Goal: Information Seeking & Learning: Compare options

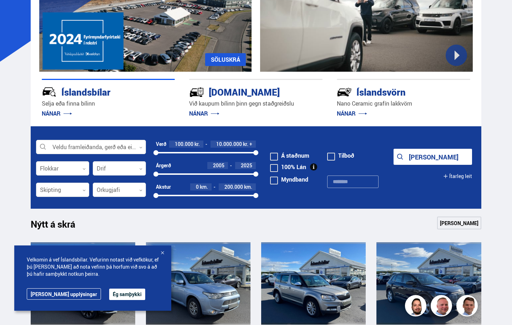
scroll to position [143, 0]
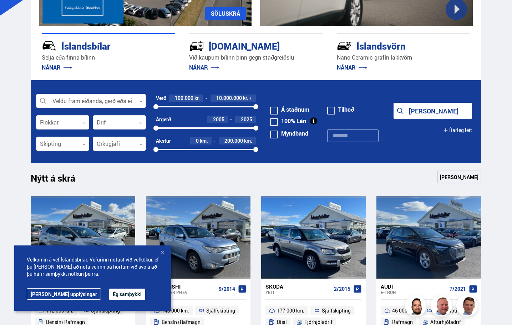
click at [101, 101] on div at bounding box center [91, 101] width 110 height 14
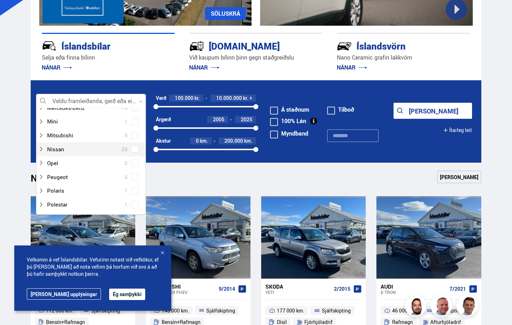
scroll to position [464, 0]
click at [131, 175] on span at bounding box center [134, 175] width 7 height 7
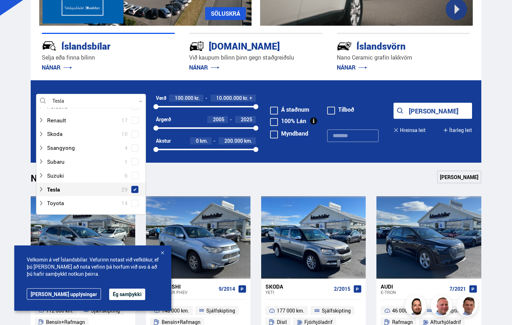
scroll to position [478, 0]
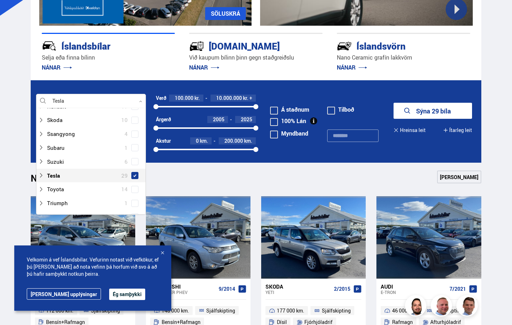
click at [434, 115] on button "Sýna 29 bíla" at bounding box center [433, 111] width 78 height 16
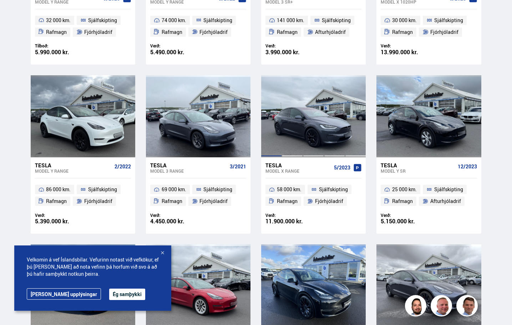
scroll to position [464, 0]
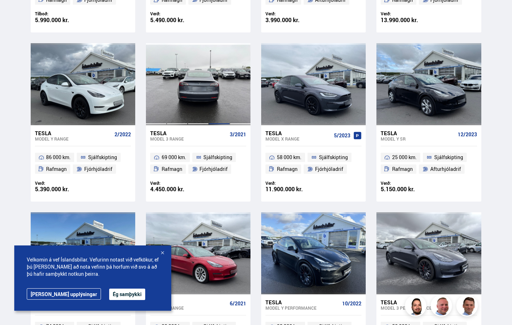
click at [219, 94] on div at bounding box center [219, 84] width 21 height 82
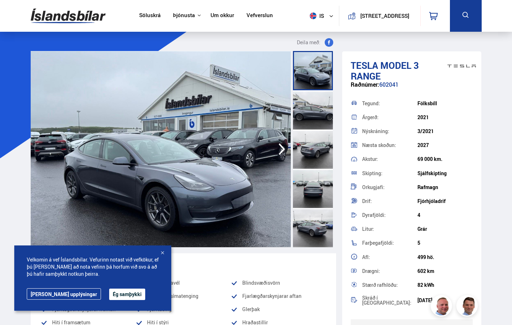
click at [109, 295] on button "Ég samþykki" at bounding box center [127, 294] width 36 height 11
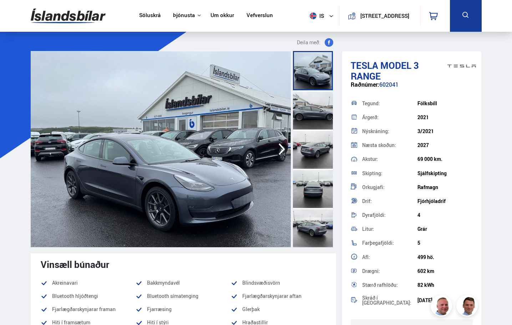
click at [279, 150] on icon "button" at bounding box center [282, 149] width 14 height 17
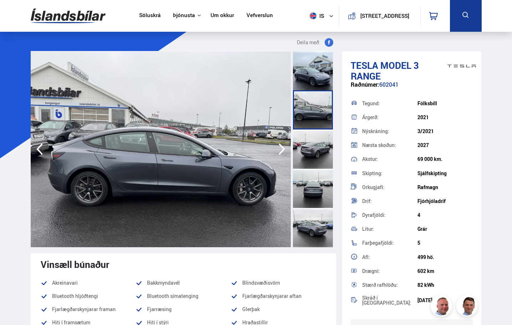
click at [279, 149] on icon "button" at bounding box center [282, 149] width 14 height 17
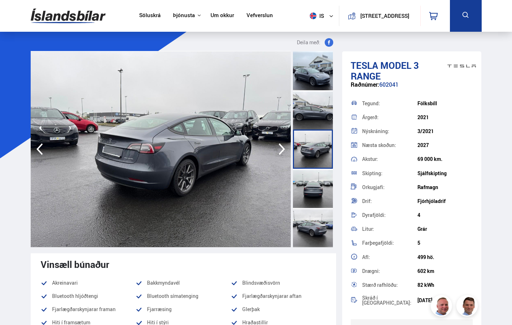
click at [279, 149] on icon "button" at bounding box center [282, 149] width 14 height 17
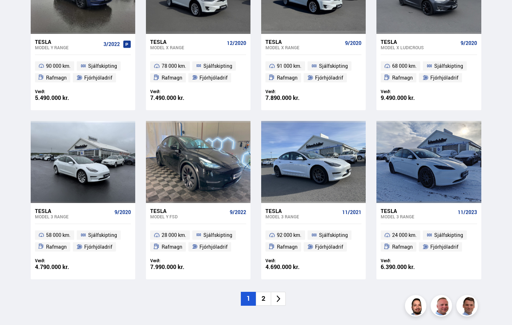
scroll to position [897, 0]
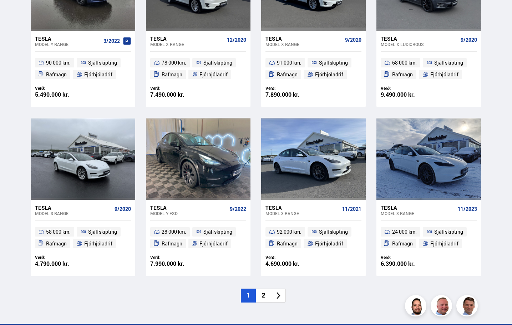
click at [265, 298] on li "2" at bounding box center [263, 296] width 15 height 14
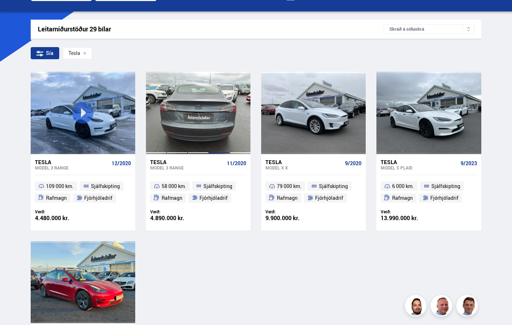
scroll to position [143, 0]
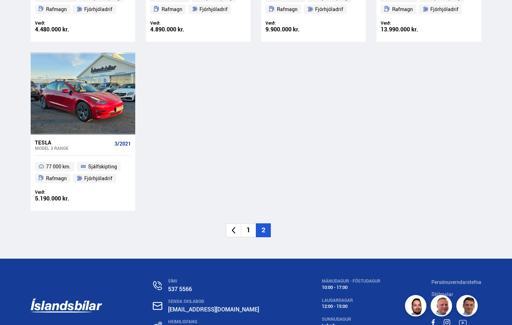
click at [249, 233] on li "1" at bounding box center [248, 230] width 15 height 14
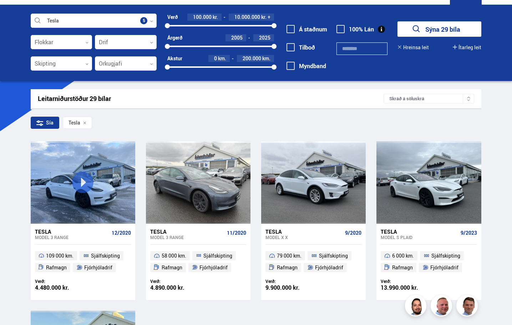
scroll to position [14, 0]
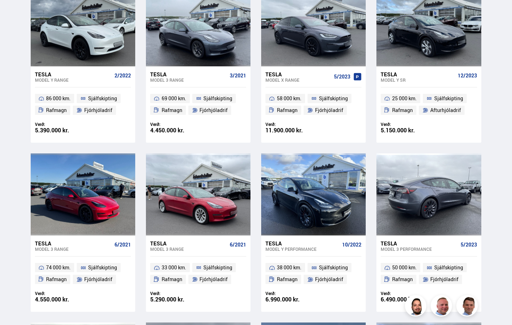
scroll to position [500, 0]
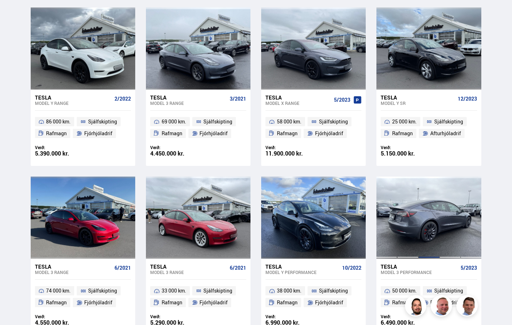
click at [429, 231] on div at bounding box center [429, 218] width 21 height 82
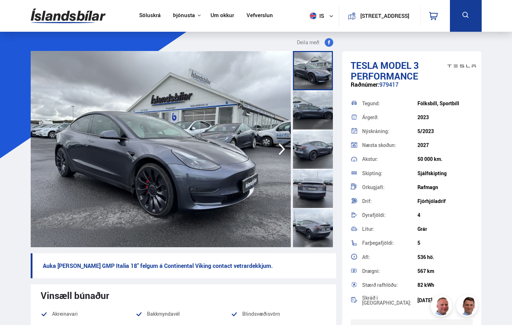
click at [280, 148] on icon "button" at bounding box center [282, 149] width 14 height 17
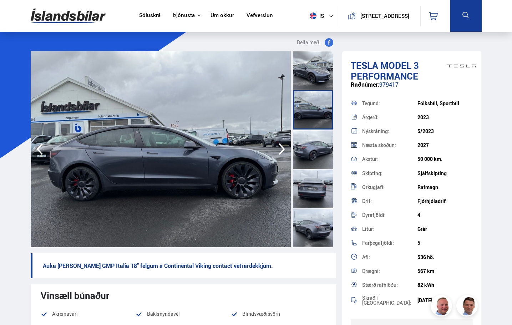
click at [280, 148] on icon "button" at bounding box center [282, 149] width 14 height 17
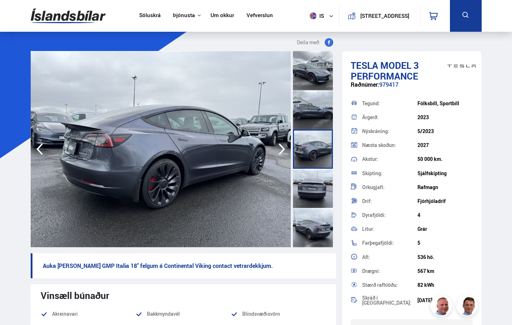
click at [280, 148] on icon "button" at bounding box center [282, 149] width 14 height 17
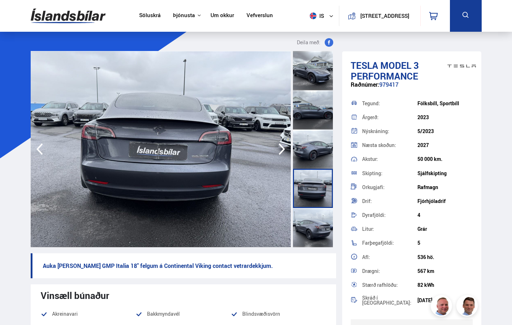
click at [280, 148] on icon "button" at bounding box center [282, 149] width 14 height 17
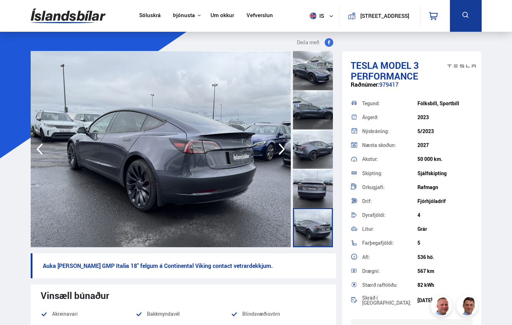
click at [39, 151] on icon "button" at bounding box center [39, 149] width 6 height 12
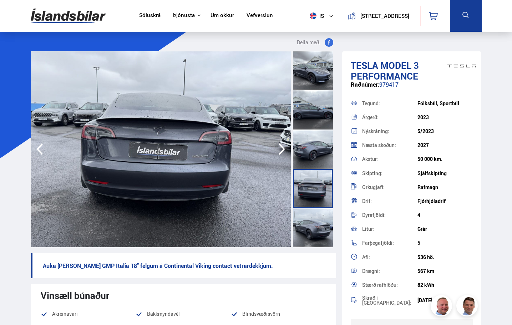
click at [286, 145] on icon "button" at bounding box center [282, 149] width 14 height 17
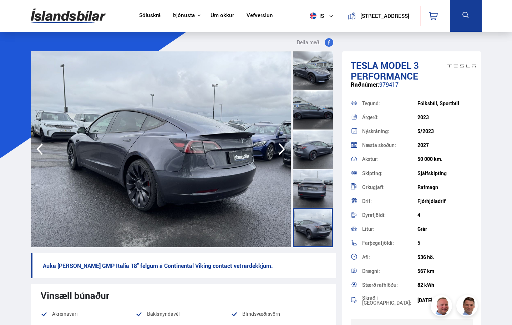
click at [286, 145] on icon "button" at bounding box center [282, 149] width 14 height 17
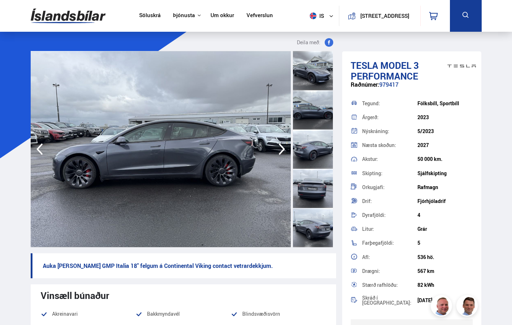
click at [286, 145] on icon "button" at bounding box center [282, 149] width 14 height 17
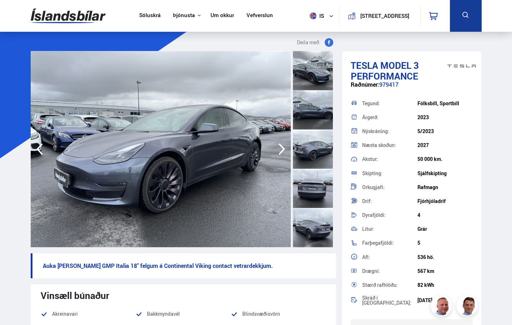
click at [286, 145] on icon "button" at bounding box center [282, 149] width 14 height 17
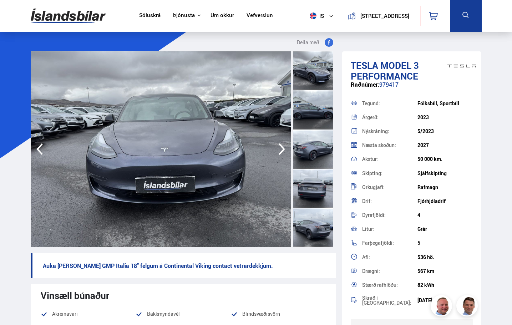
click at [286, 145] on icon "button" at bounding box center [282, 149] width 14 height 17
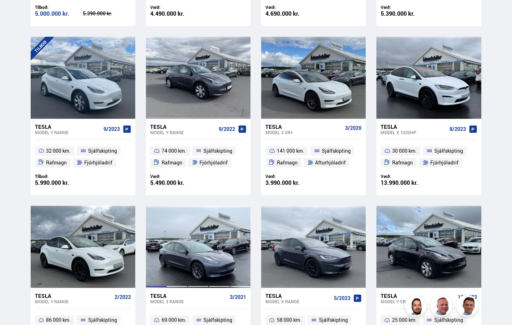
scroll to position [397, 0]
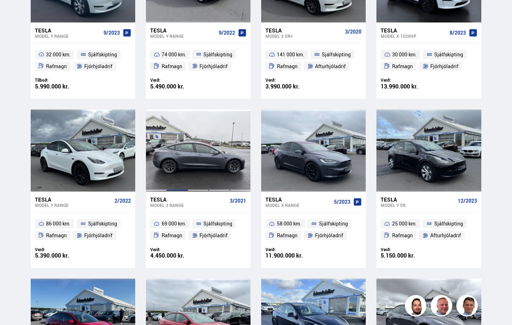
click at [184, 165] on div at bounding box center [177, 151] width 21 height 82
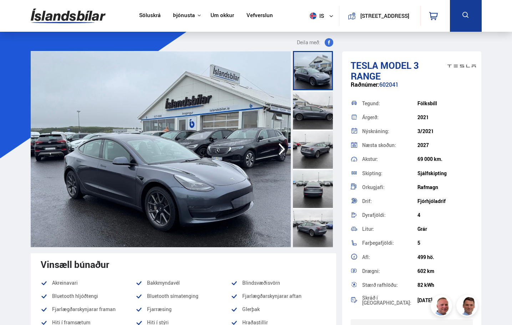
click at [281, 147] on icon "button" at bounding box center [282, 149] width 14 height 17
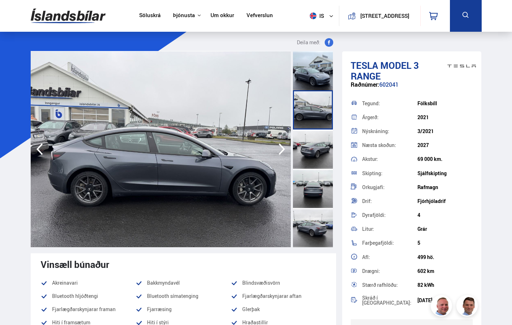
click at [281, 147] on icon "button" at bounding box center [282, 149] width 14 height 17
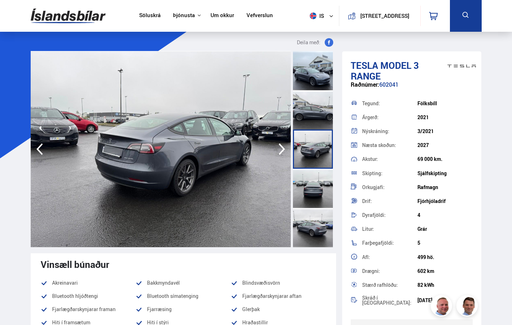
click at [282, 148] on icon "button" at bounding box center [282, 149] width 14 height 17
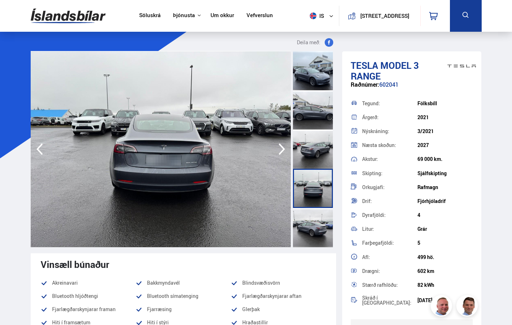
click at [282, 148] on icon "button" at bounding box center [282, 149] width 14 height 17
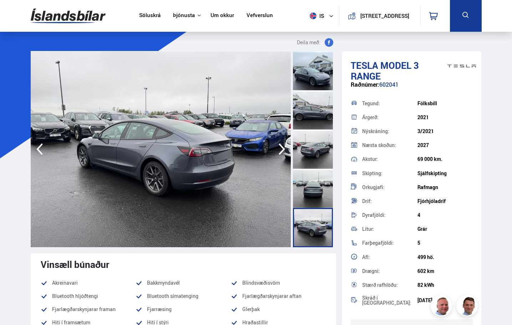
click at [282, 148] on icon "button" at bounding box center [282, 149] width 14 height 17
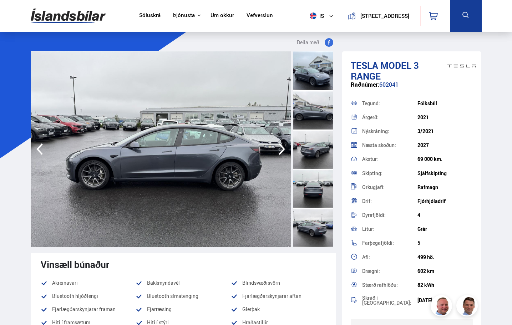
click at [282, 148] on icon "button" at bounding box center [282, 149] width 14 height 17
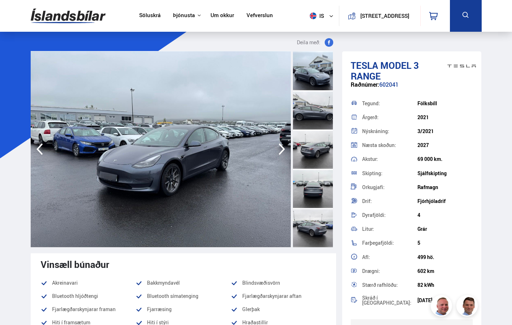
click at [278, 147] on icon "button" at bounding box center [282, 149] width 14 height 17
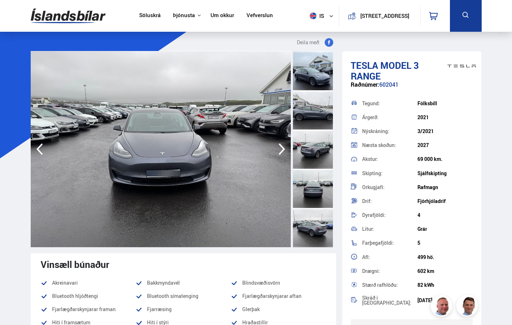
click at [282, 146] on icon "button" at bounding box center [282, 149] width 6 height 12
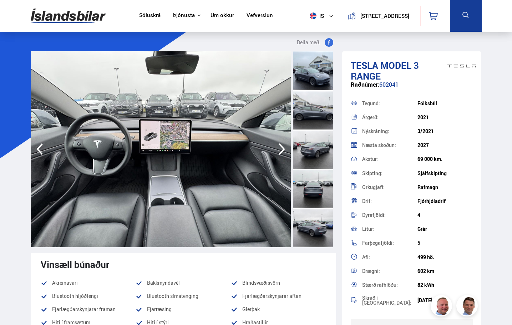
click at [282, 146] on icon "button" at bounding box center [282, 149] width 6 height 12
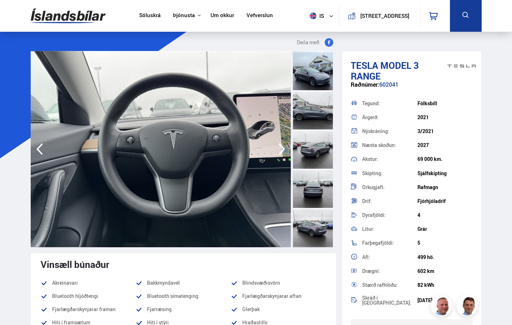
click at [42, 151] on icon "button" at bounding box center [39, 149] width 14 height 17
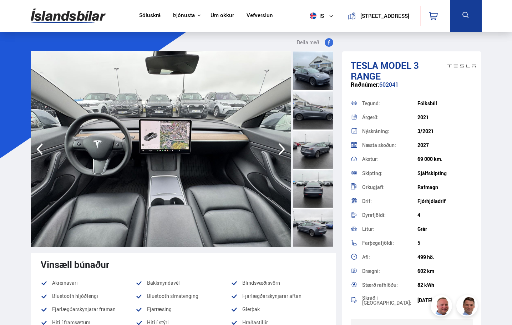
click at [283, 144] on icon "button" at bounding box center [282, 149] width 14 height 17
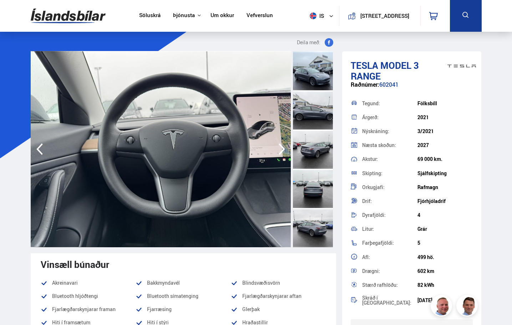
click at [283, 144] on icon "button" at bounding box center [282, 149] width 14 height 17
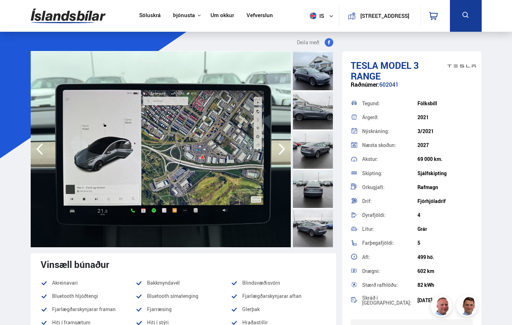
click at [283, 144] on icon "button" at bounding box center [282, 149] width 14 height 17
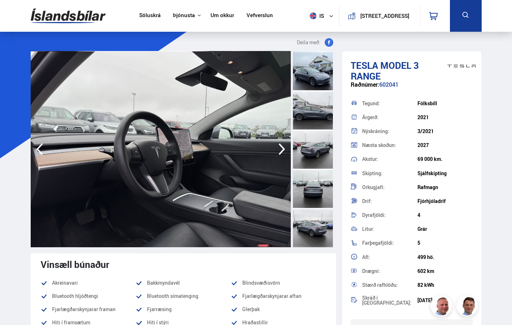
click at [283, 144] on icon "button" at bounding box center [282, 149] width 14 height 17
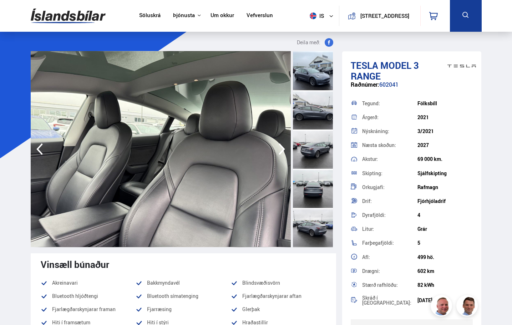
click at [283, 145] on icon "button" at bounding box center [282, 149] width 14 height 17
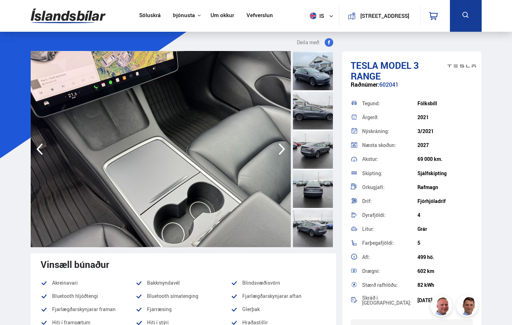
click at [283, 145] on icon "button" at bounding box center [282, 149] width 14 height 17
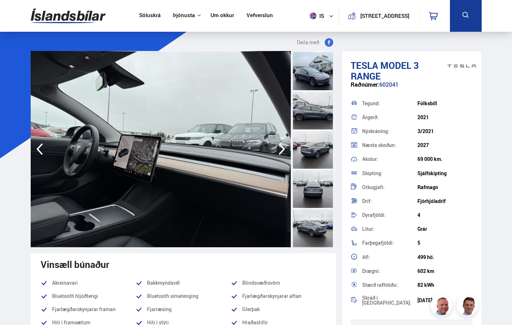
click at [283, 145] on icon "button" at bounding box center [282, 149] width 14 height 17
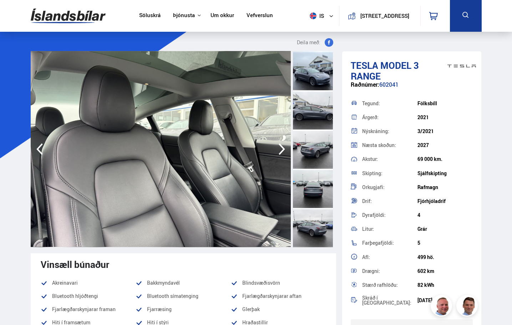
click at [283, 145] on icon "button" at bounding box center [282, 149] width 14 height 17
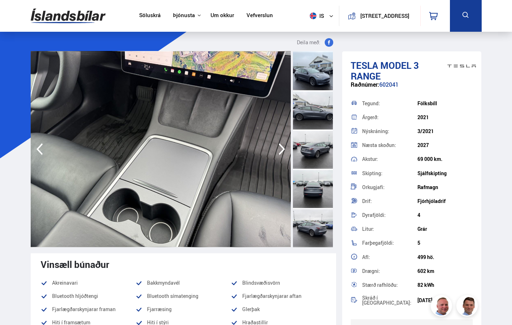
click at [283, 145] on icon "button" at bounding box center [282, 149] width 14 height 17
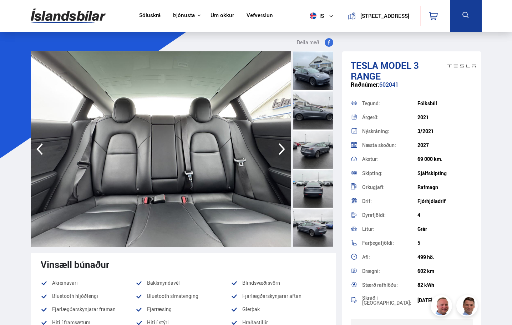
click at [282, 145] on icon "button" at bounding box center [282, 149] width 14 height 17
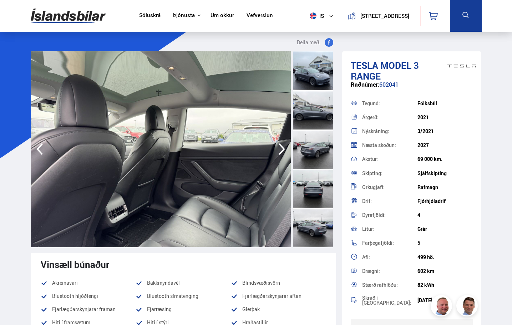
click at [282, 145] on icon "button" at bounding box center [282, 149] width 14 height 17
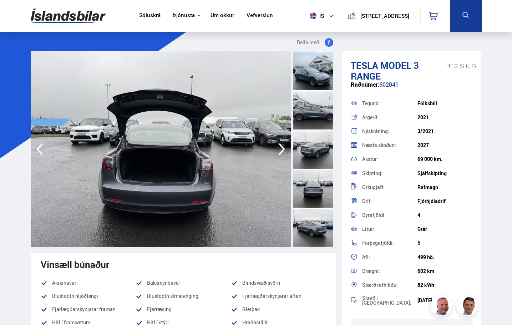
click at [281, 146] on icon "button" at bounding box center [282, 149] width 6 height 12
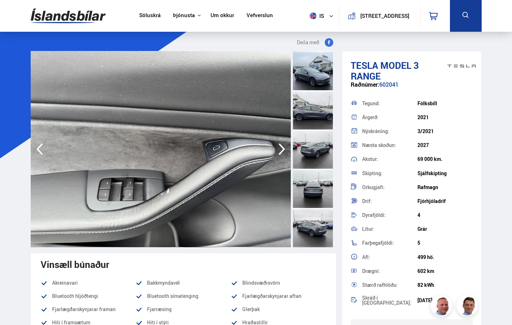
click at [281, 146] on icon "button" at bounding box center [282, 149] width 6 height 12
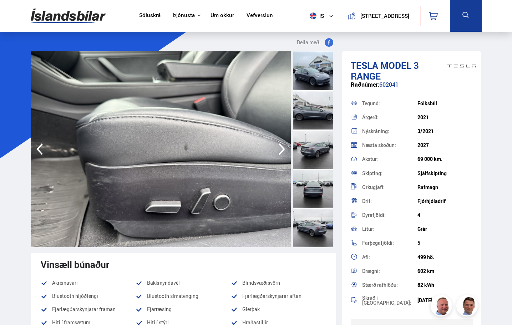
click at [281, 146] on icon "button" at bounding box center [282, 149] width 6 height 12
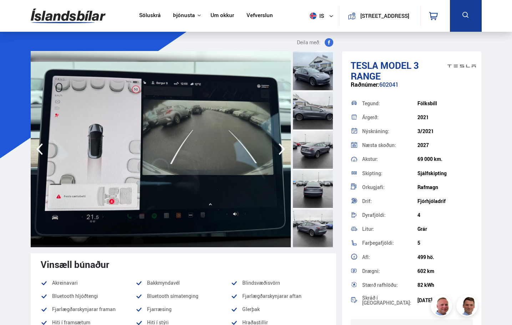
click at [281, 146] on icon "button" at bounding box center [282, 149] width 6 height 12
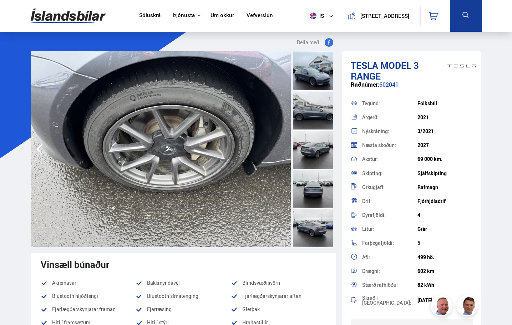
click at [281, 146] on img at bounding box center [161, 149] width 260 height 196
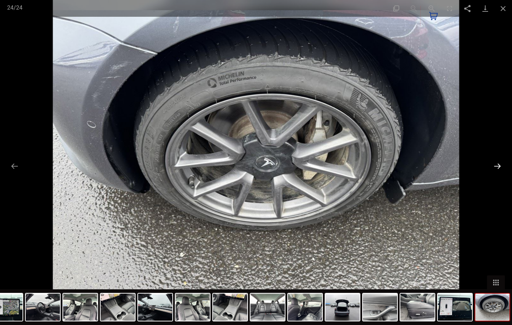
click at [494, 167] on button "Next slide" at bounding box center [497, 166] width 15 height 14
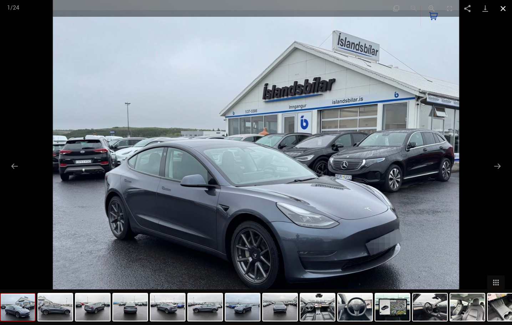
click at [500, 9] on button "Close gallery" at bounding box center [503, 8] width 18 height 17
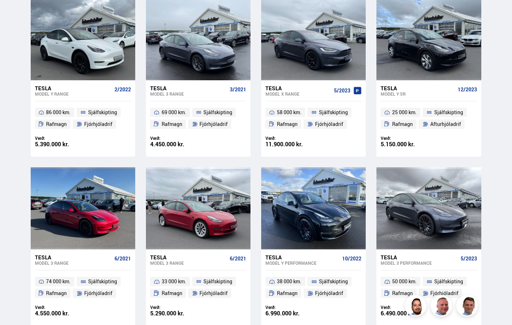
scroll to position [535, 0]
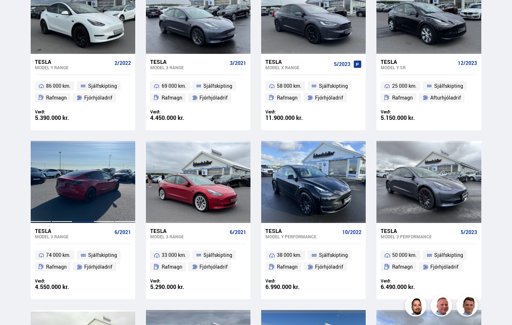
click at [72, 195] on div at bounding box center [82, 182] width 21 height 82
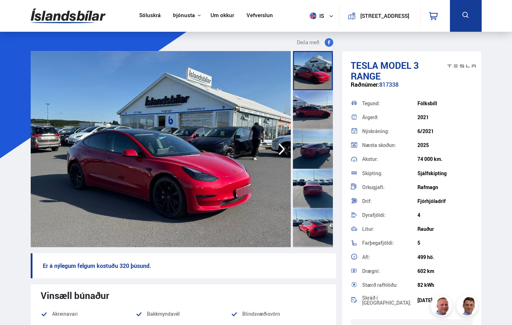
click at [275, 147] on icon "button" at bounding box center [282, 149] width 14 height 17
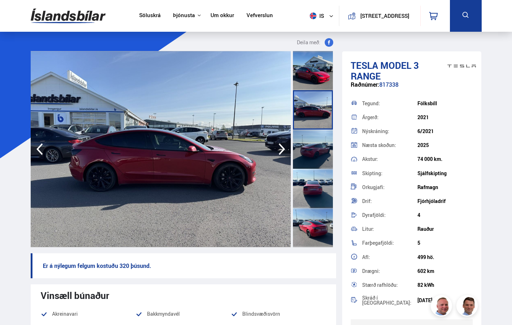
click at [275, 147] on icon "button" at bounding box center [282, 149] width 14 height 17
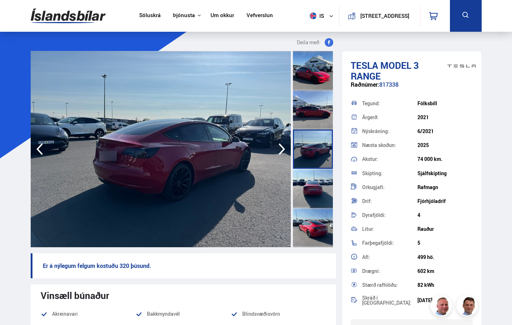
click at [275, 147] on icon "button" at bounding box center [282, 149] width 14 height 17
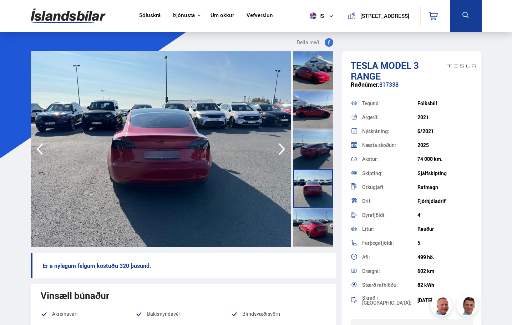
click at [275, 147] on icon "button" at bounding box center [282, 149] width 14 height 17
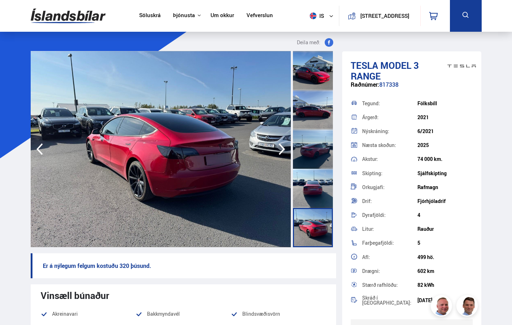
click at [275, 147] on icon "button" at bounding box center [282, 149] width 14 height 17
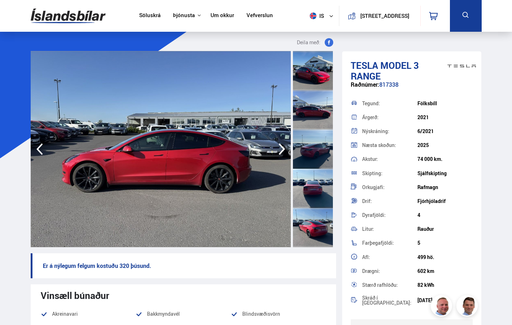
click at [275, 147] on icon "button" at bounding box center [282, 149] width 14 height 17
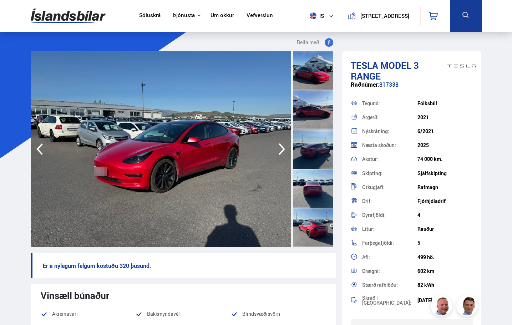
click at [275, 147] on icon "button" at bounding box center [282, 149] width 14 height 17
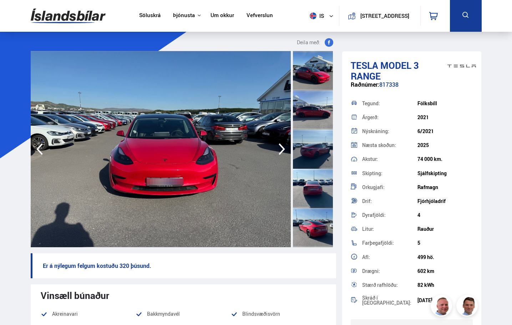
click at [277, 146] on icon "button" at bounding box center [282, 149] width 14 height 17
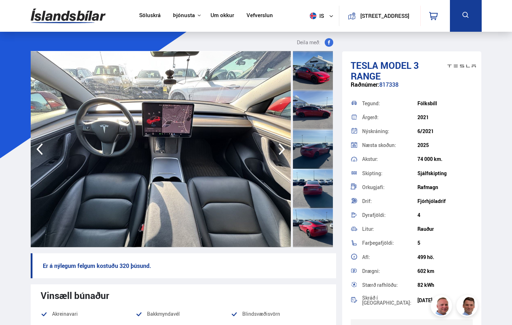
click at [277, 146] on icon "button" at bounding box center [282, 149] width 14 height 17
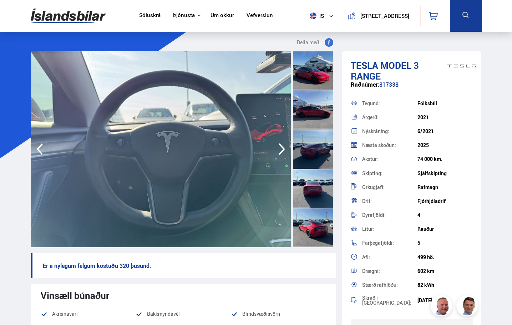
click at [277, 146] on icon "button" at bounding box center [282, 149] width 14 height 17
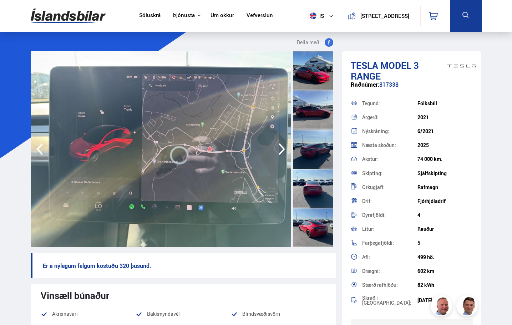
click at [277, 146] on icon "button" at bounding box center [282, 149] width 14 height 17
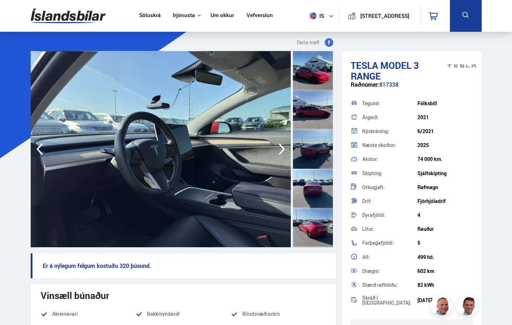
click at [277, 146] on icon "button" at bounding box center [282, 149] width 14 height 17
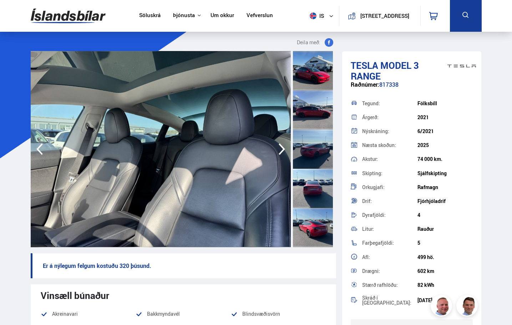
click at [277, 146] on icon "button" at bounding box center [282, 149] width 14 height 17
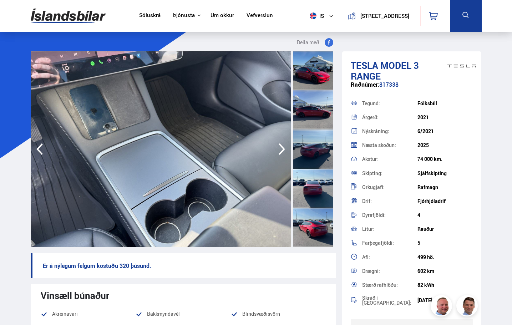
click at [279, 148] on icon "button" at bounding box center [282, 149] width 14 height 17
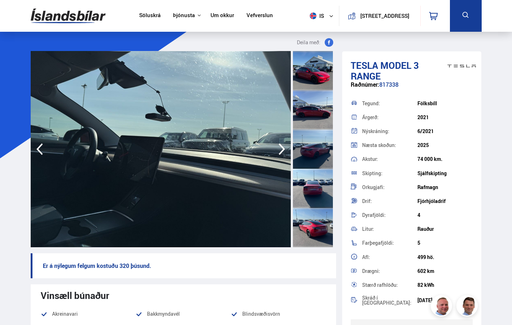
click at [279, 148] on icon "button" at bounding box center [282, 149] width 14 height 17
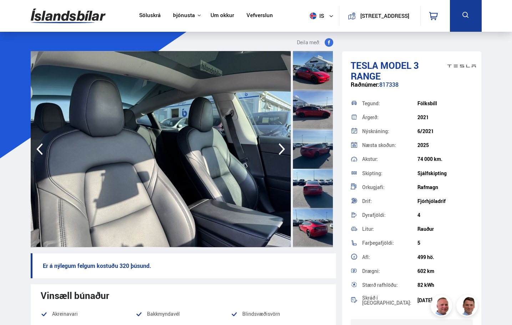
click at [279, 148] on icon "button" at bounding box center [282, 149] width 14 height 17
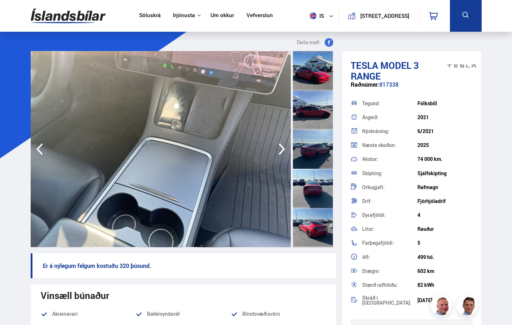
click at [279, 148] on icon "button" at bounding box center [282, 149] width 14 height 17
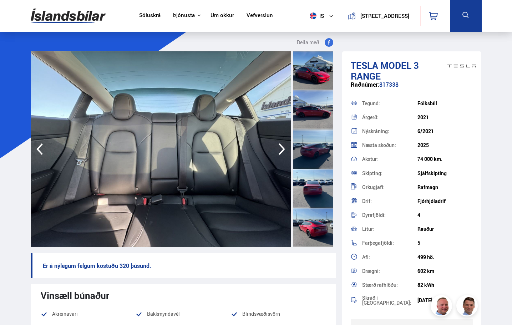
click at [279, 148] on icon "button" at bounding box center [282, 149] width 14 height 17
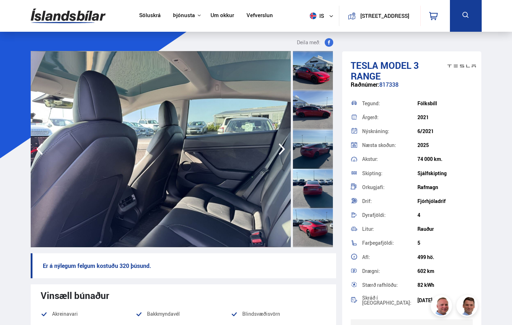
click at [279, 148] on icon "button" at bounding box center [282, 149] width 14 height 17
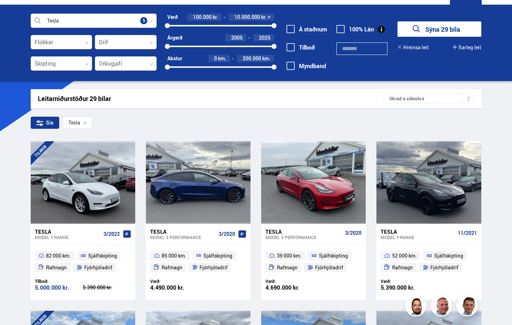
scroll to position [5, 0]
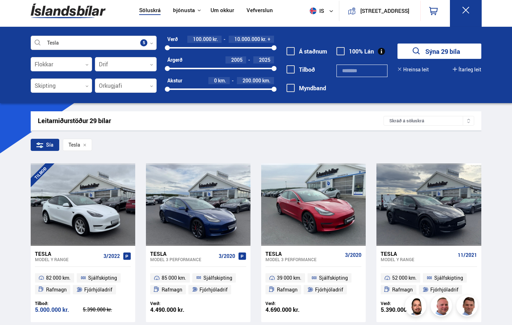
click at [64, 48] on div at bounding box center [94, 43] width 126 height 14
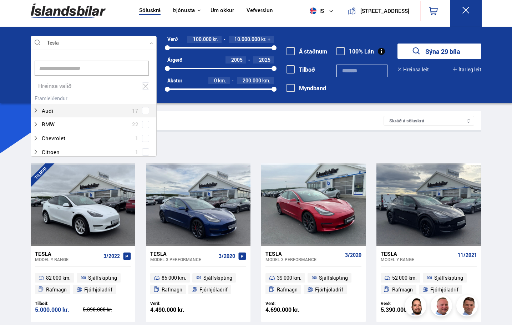
scroll to position [106, 124]
click at [60, 110] on div at bounding box center [87, 111] width 108 height 10
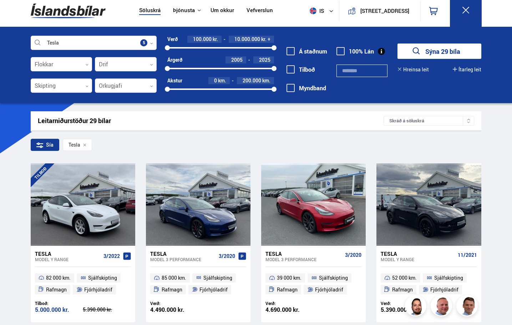
click at [202, 141] on div "Sía Tesla" at bounding box center [256, 146] width 451 height 15
click at [441, 52] on button "Sýna 29 bíla" at bounding box center [439, 51] width 84 height 15
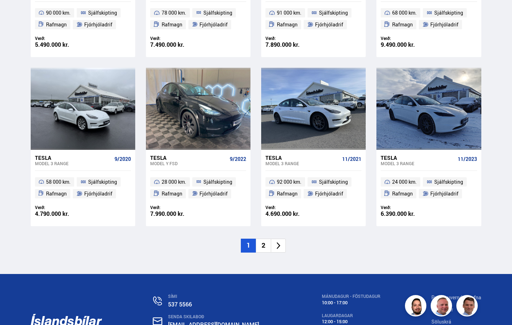
scroll to position [968, 0]
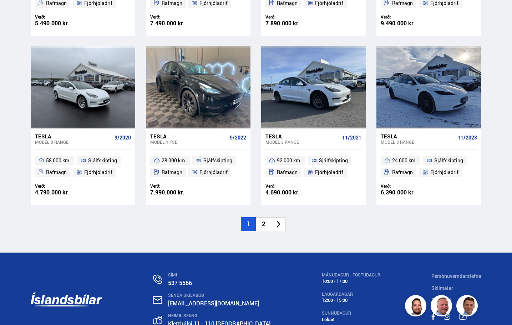
click at [263, 225] on li "2" at bounding box center [263, 224] width 15 height 14
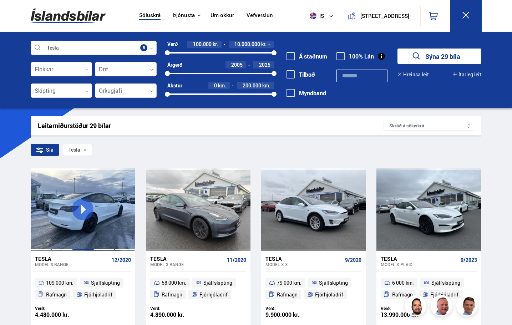
click at [82, 211] on div at bounding box center [82, 209] width 21 height 82
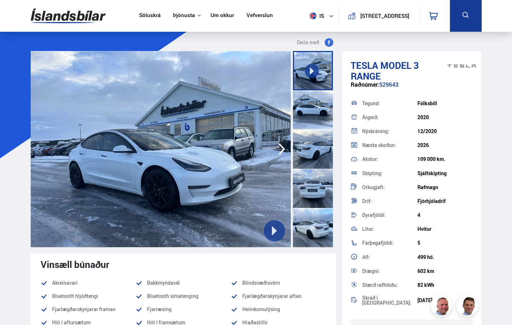
click at [277, 231] on icon at bounding box center [274, 230] width 5 height 9
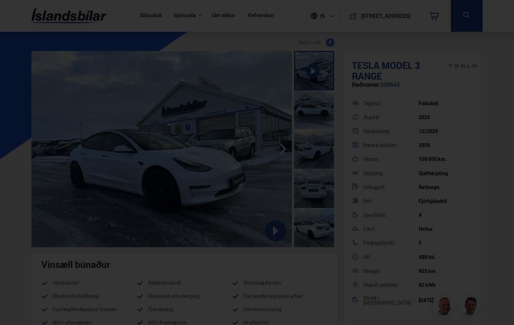
click at [198, 28] on div at bounding box center [257, 162] width 514 height 325
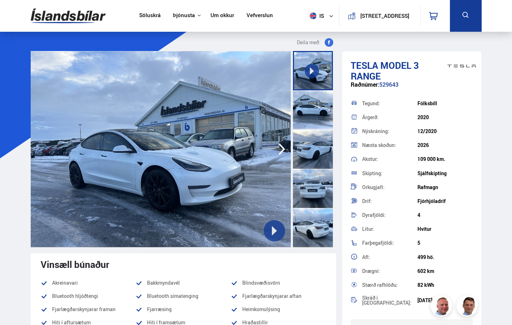
click at [367, 19] on button "[STREET_ADDRESS]" at bounding box center [385, 16] width 52 height 6
